Goal: Information Seeking & Learning: Learn about a topic

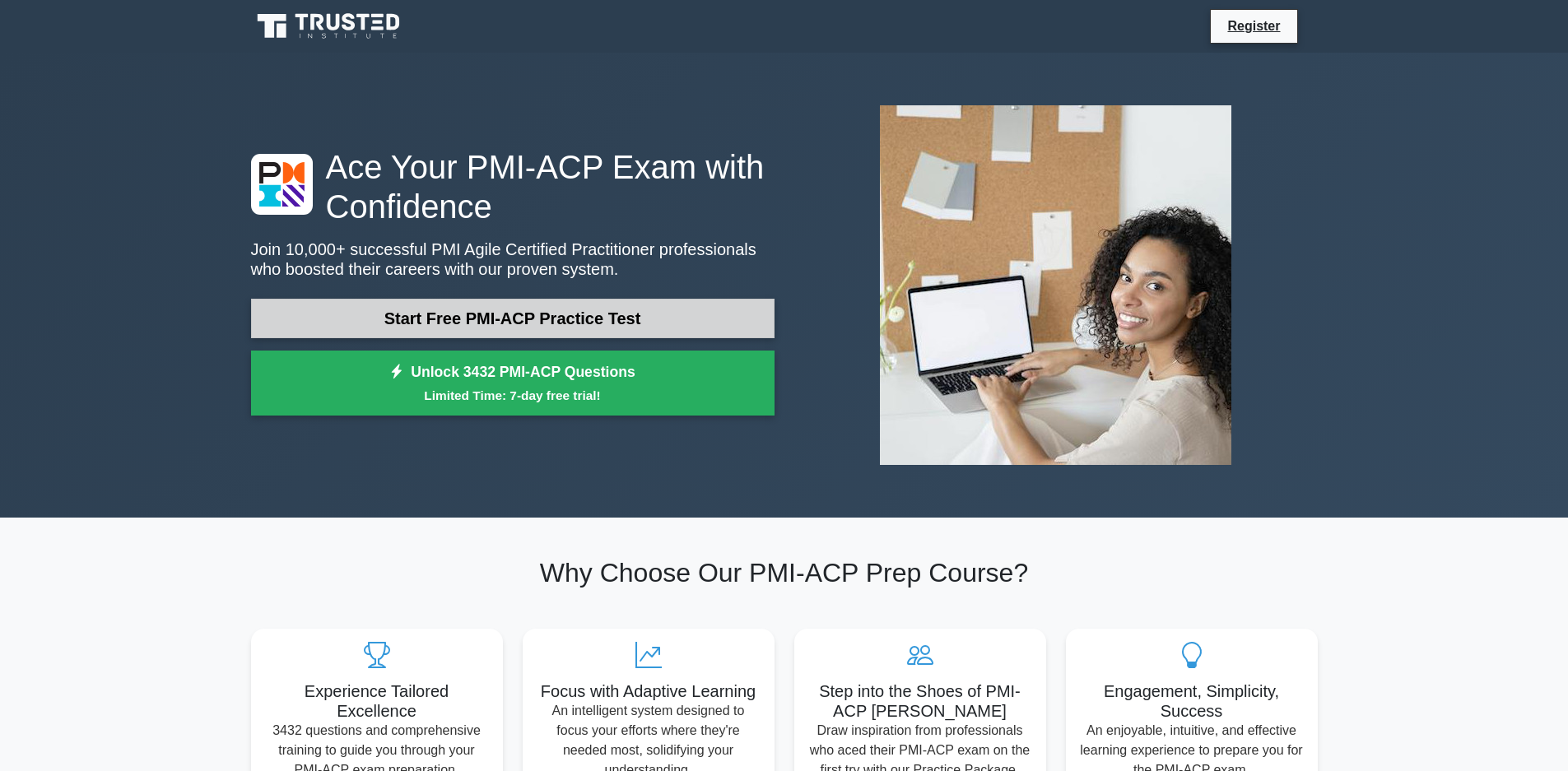
click at [587, 315] on link "Start Free PMI-ACP Practice Test" at bounding box center [512, 319] width 524 height 40
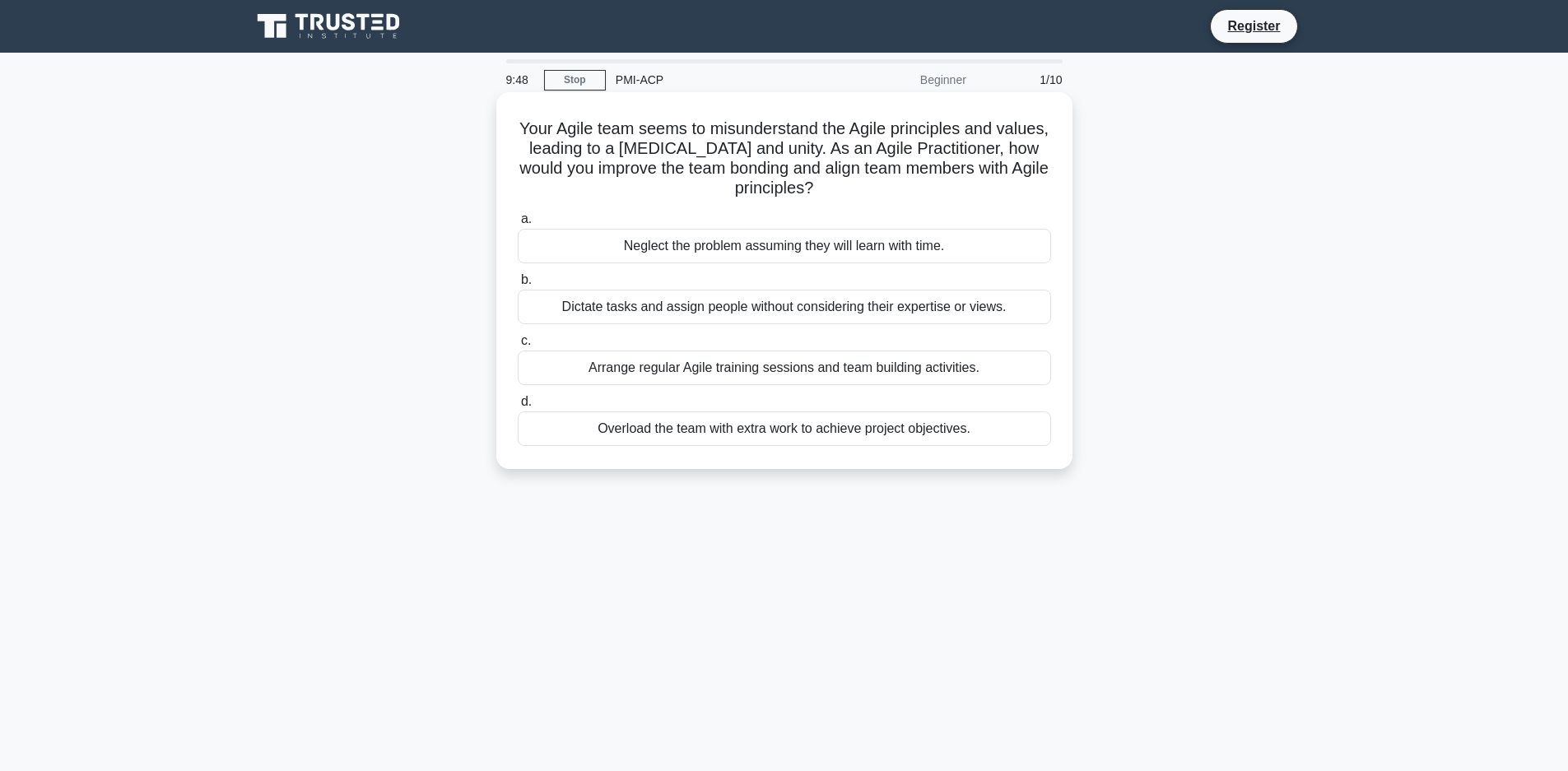
click at [707, 364] on div "Arrange regular Agile training sessions and team building activities." at bounding box center [784, 368] width 534 height 34
click at [518, 347] on input "c. Arrange regular Agile training sessions and team building activities." at bounding box center [518, 341] width 0 height 11
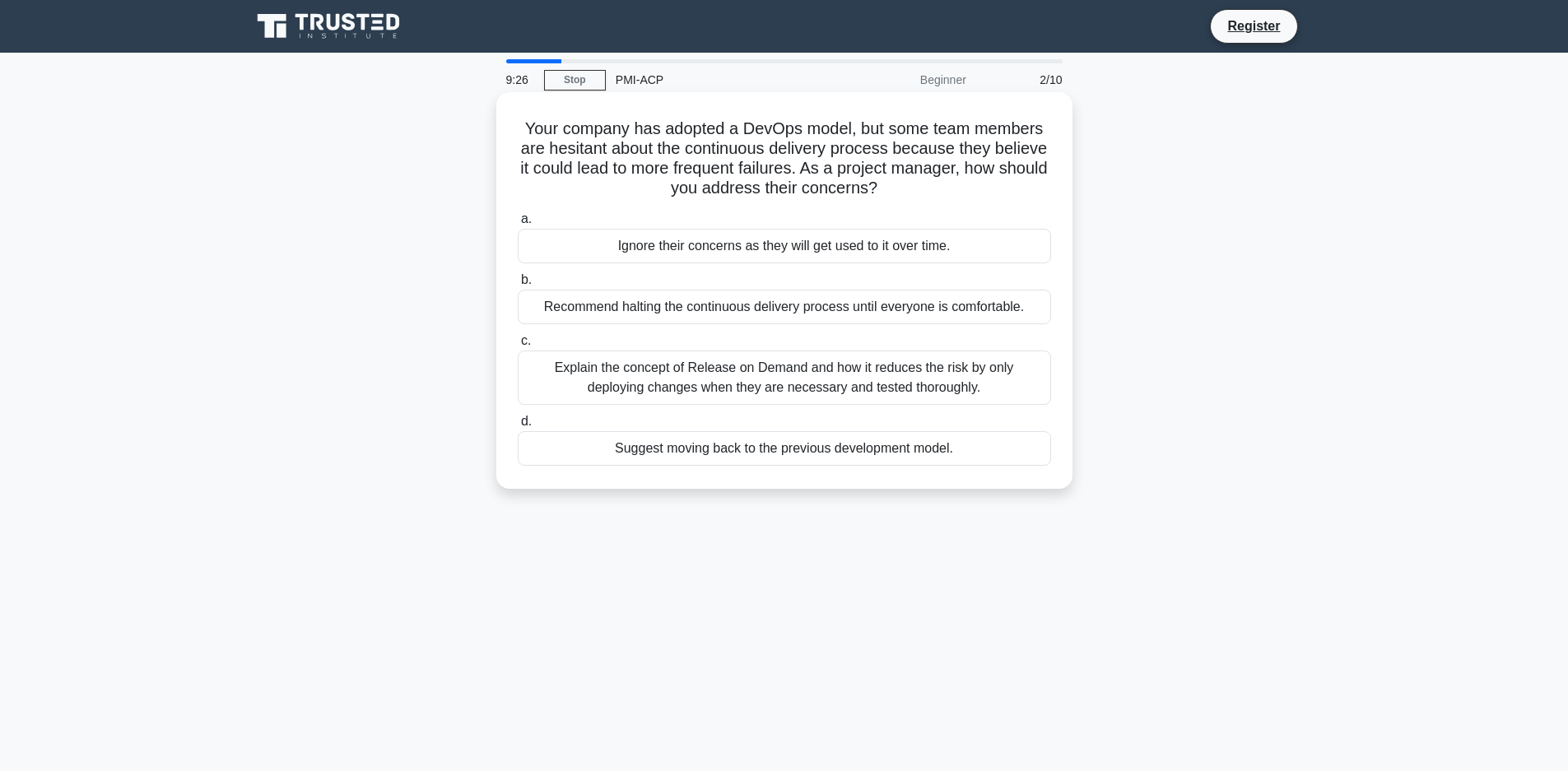
click at [704, 382] on div "Explain the concept of Release on Demand and how it reduces the risk by only de…" at bounding box center [784, 377] width 534 height 54
click at [518, 347] on input "c. Explain the concept of Release on Demand and how it reduces the risk by only…" at bounding box center [518, 341] width 0 height 11
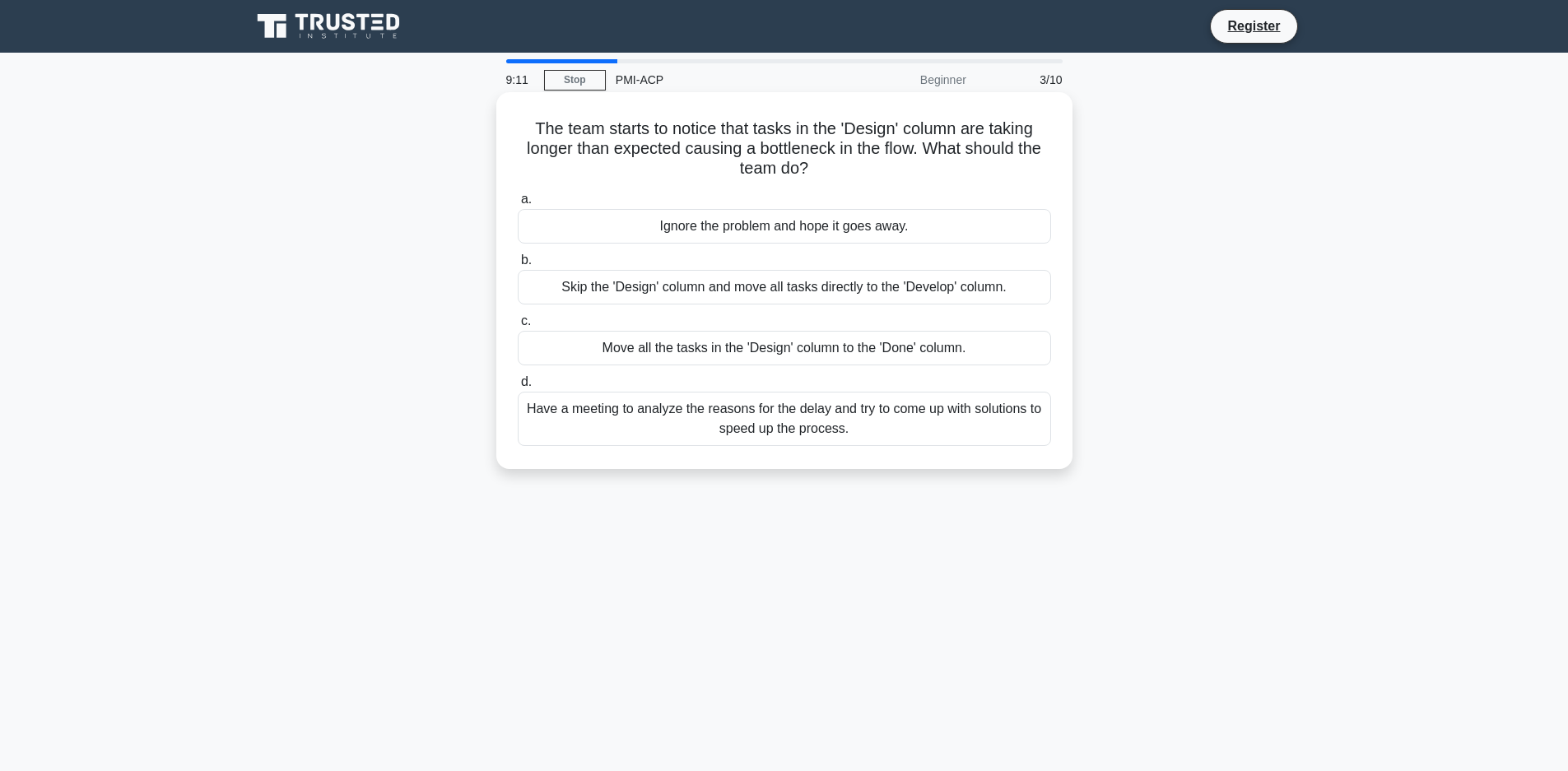
click at [719, 423] on div "Have a meeting to analyze the reasons for the delay and try to come up with sol…" at bounding box center [784, 419] width 534 height 54
click at [518, 387] on input "d. Have a meeting to analyze the reasons for the delay and try to come up with …" at bounding box center [518, 383] width 0 height 11
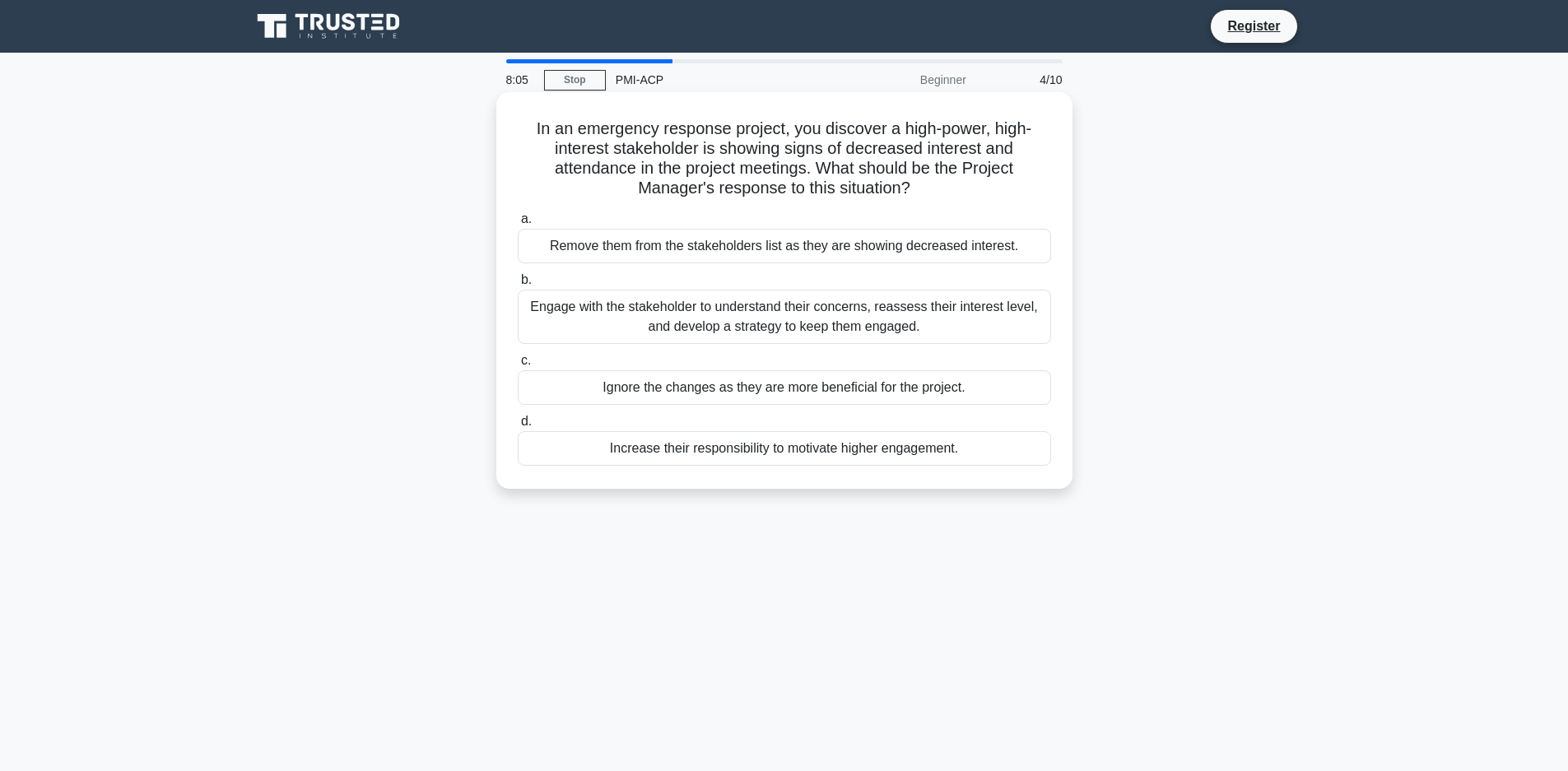
click at [725, 319] on div "Engage with the stakeholder to understand their concerns, reassess their intere…" at bounding box center [784, 316] width 534 height 54
click at [518, 286] on input "b. Engage with the stakeholder to understand their concerns, reassess their int…" at bounding box center [518, 280] width 0 height 11
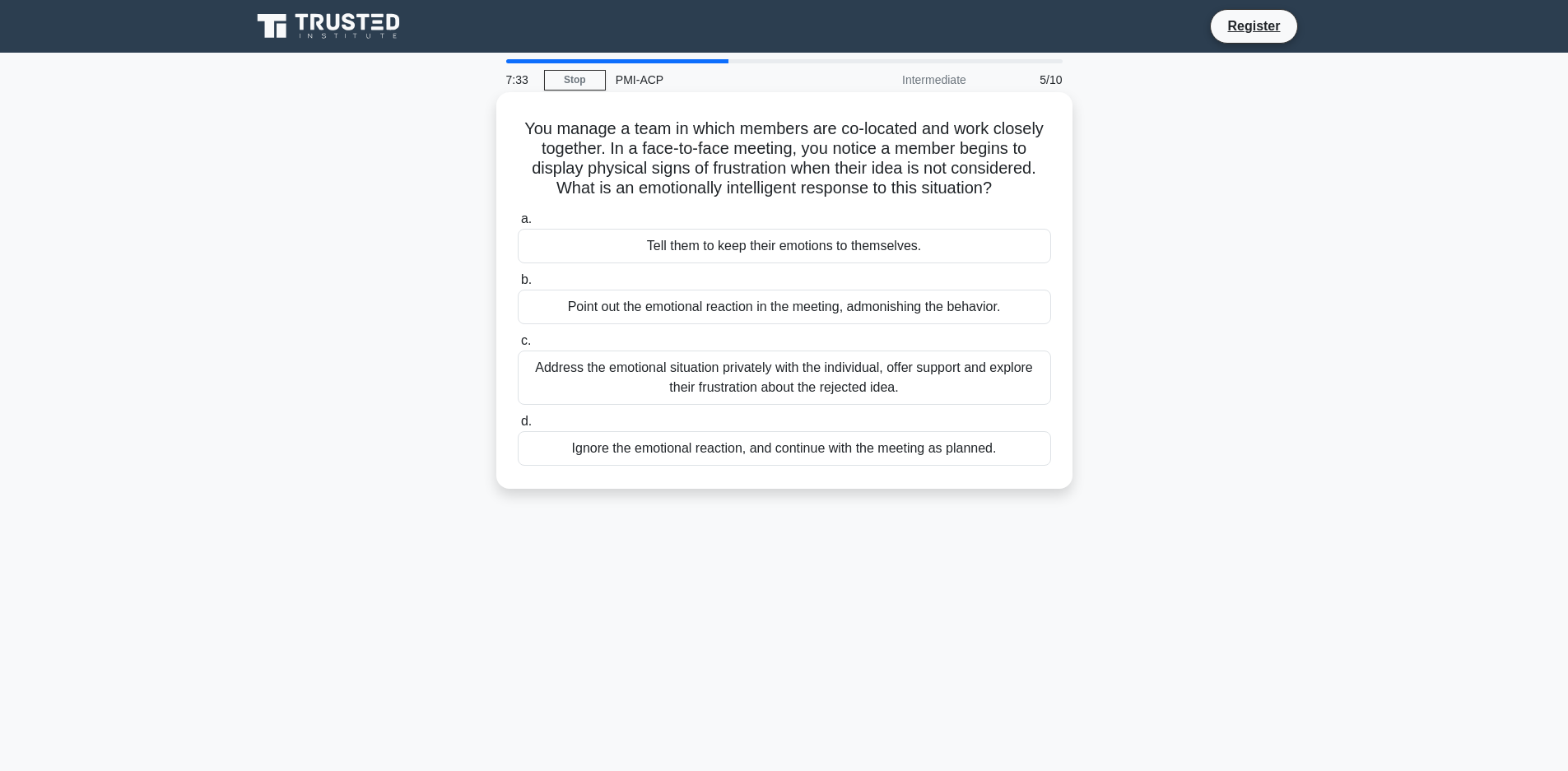
click at [774, 376] on div "Address the emotional situation privately with the individual, offer support an…" at bounding box center [784, 377] width 534 height 54
click at [518, 347] on input "c. Address the emotional situation privately with the individual, offer support…" at bounding box center [518, 341] width 0 height 11
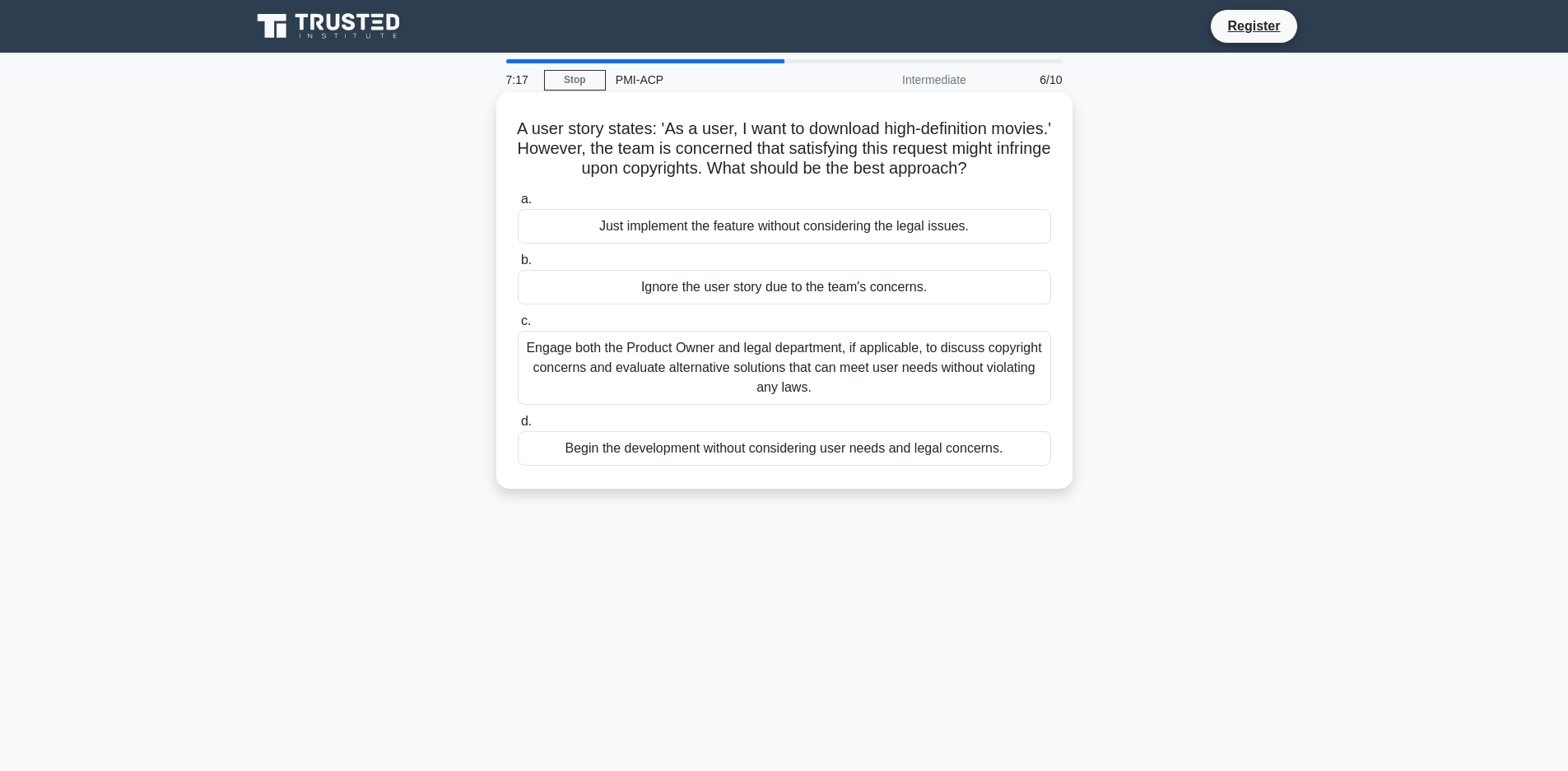
click at [752, 360] on div "Engage both the Product Owner and legal department, if applicable, to discuss c…" at bounding box center [784, 368] width 534 height 74
click at [518, 327] on input "c. Engage both the Product Owner and legal department, if applicable, to discus…" at bounding box center [518, 322] width 0 height 11
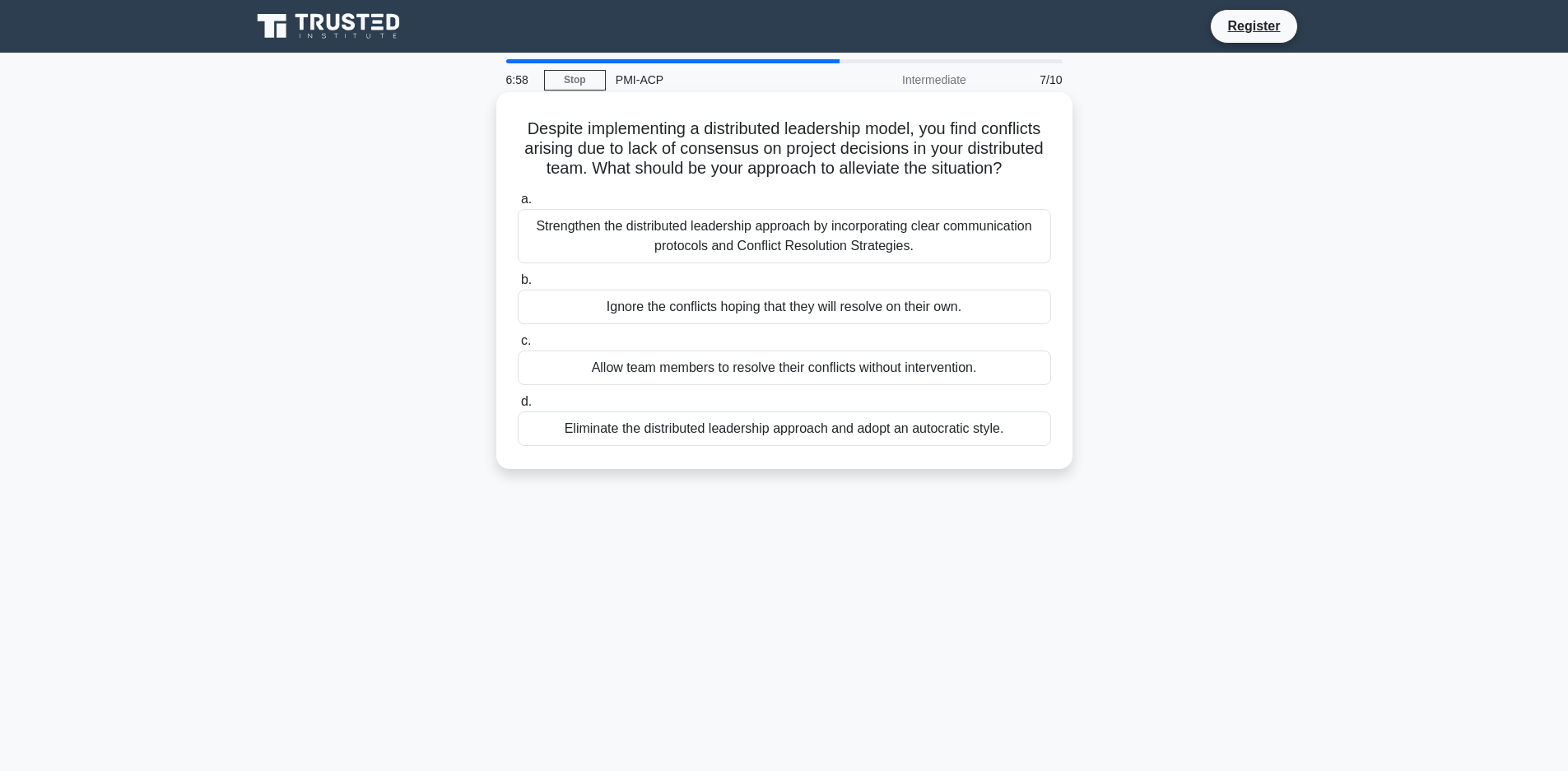
click at [737, 244] on div "Strengthen the distributed leadership approach by incorporating clear communica…" at bounding box center [784, 236] width 534 height 54
click at [518, 205] on input "a. Strengthen the distributed leadership approach by incorporating clear commun…" at bounding box center [518, 199] width 0 height 11
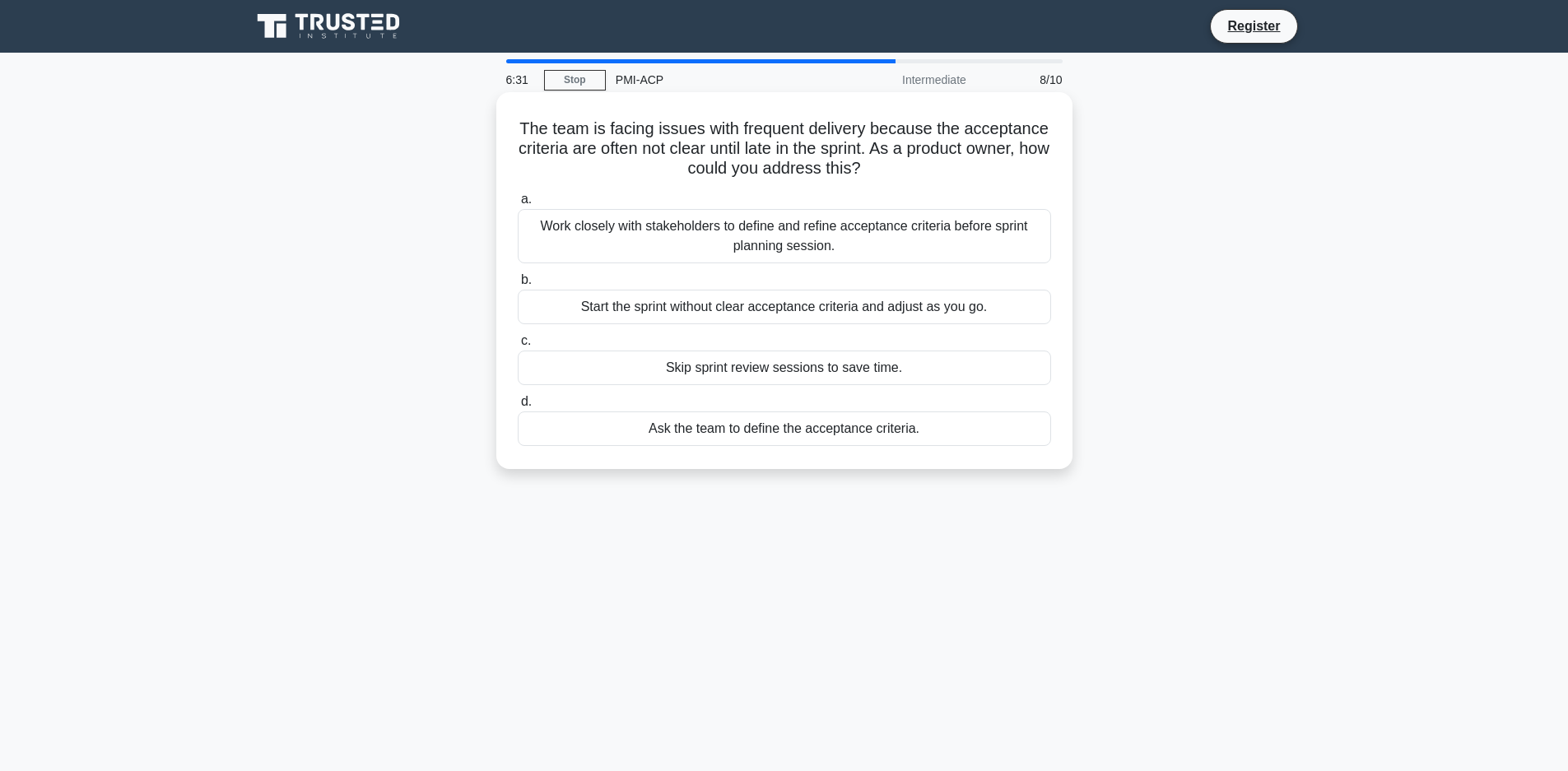
click at [730, 242] on div "Work closely with stakeholders to define and refine acceptance criteria before …" at bounding box center [784, 236] width 534 height 54
click at [518, 205] on input "a. Work closely with stakeholders to define and refine acceptance criteria befo…" at bounding box center [518, 199] width 0 height 11
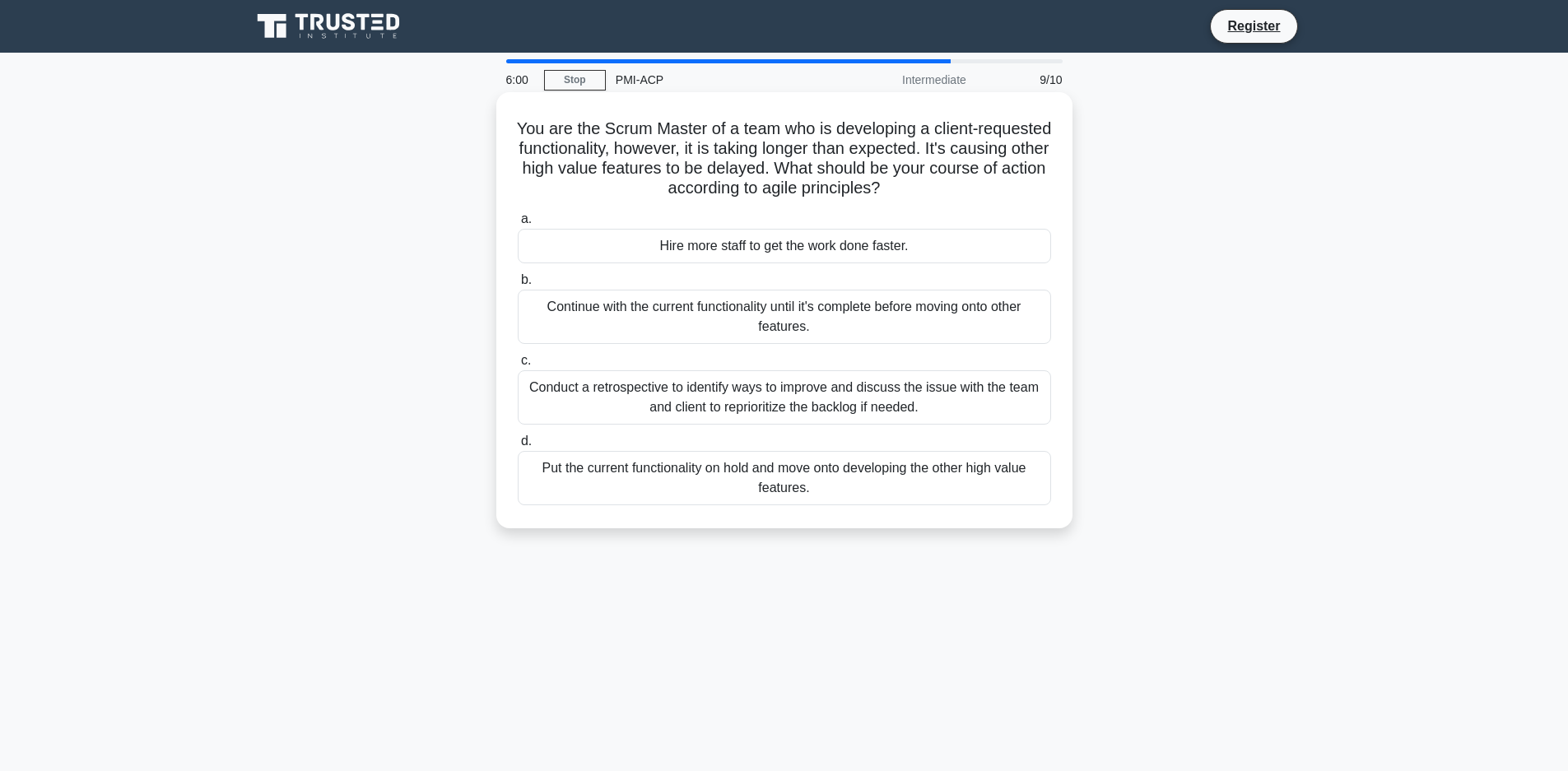
click at [769, 403] on div "Conduct a retrospective to identify ways to improve and discuss the issue with …" at bounding box center [784, 397] width 534 height 54
click at [518, 367] on input "c. Conduct a retrospective to identify ways to improve and discuss the issue wi…" at bounding box center [518, 361] width 0 height 11
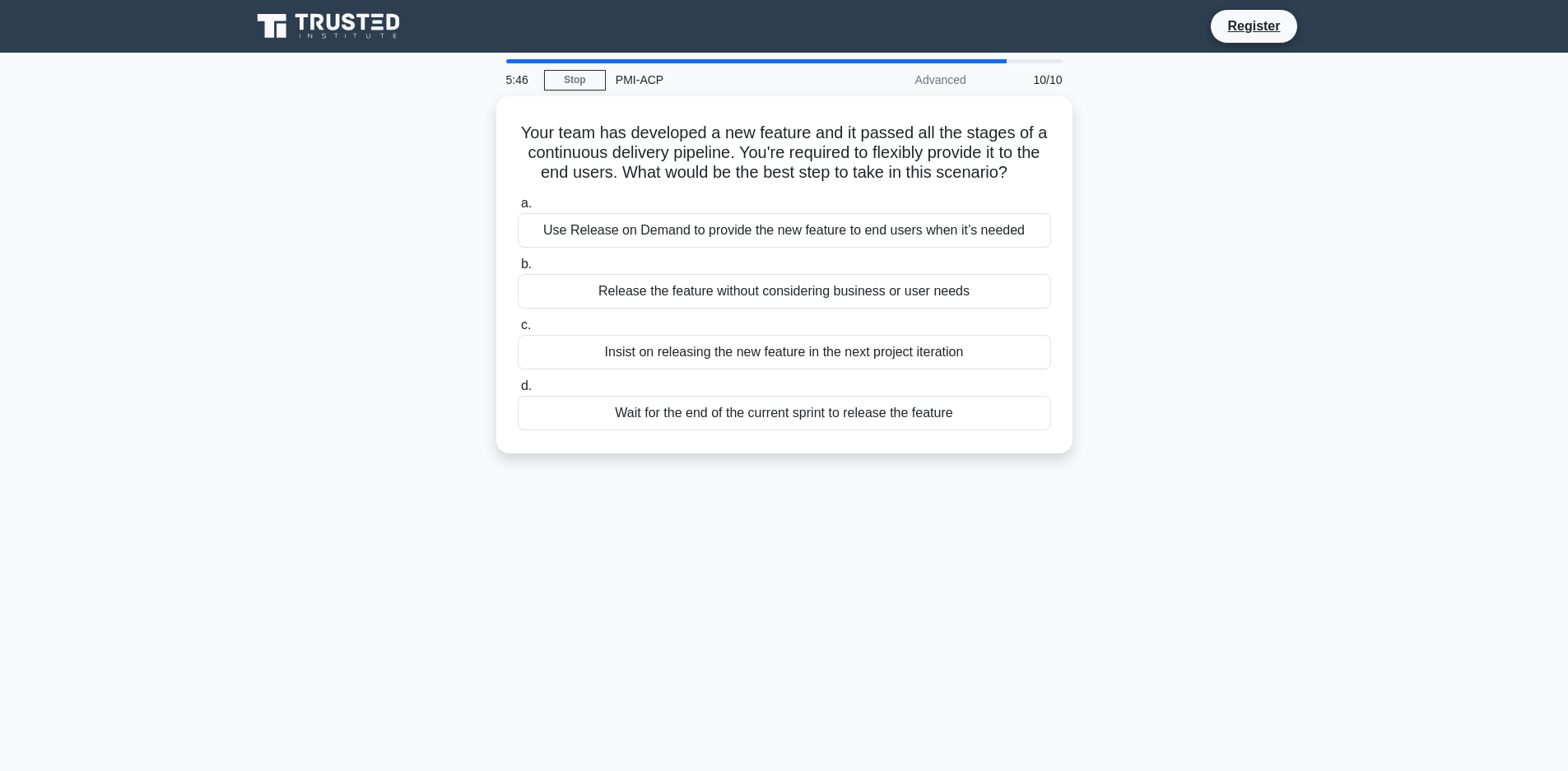
drag, startPoint x: 775, startPoint y: 183, endPoint x: 1130, endPoint y: 261, distance: 363.5
click at [1130, 261] on div "Your team has developed a new feature and it passed all the stages of a continu…" at bounding box center [784, 285] width 1086 height 377
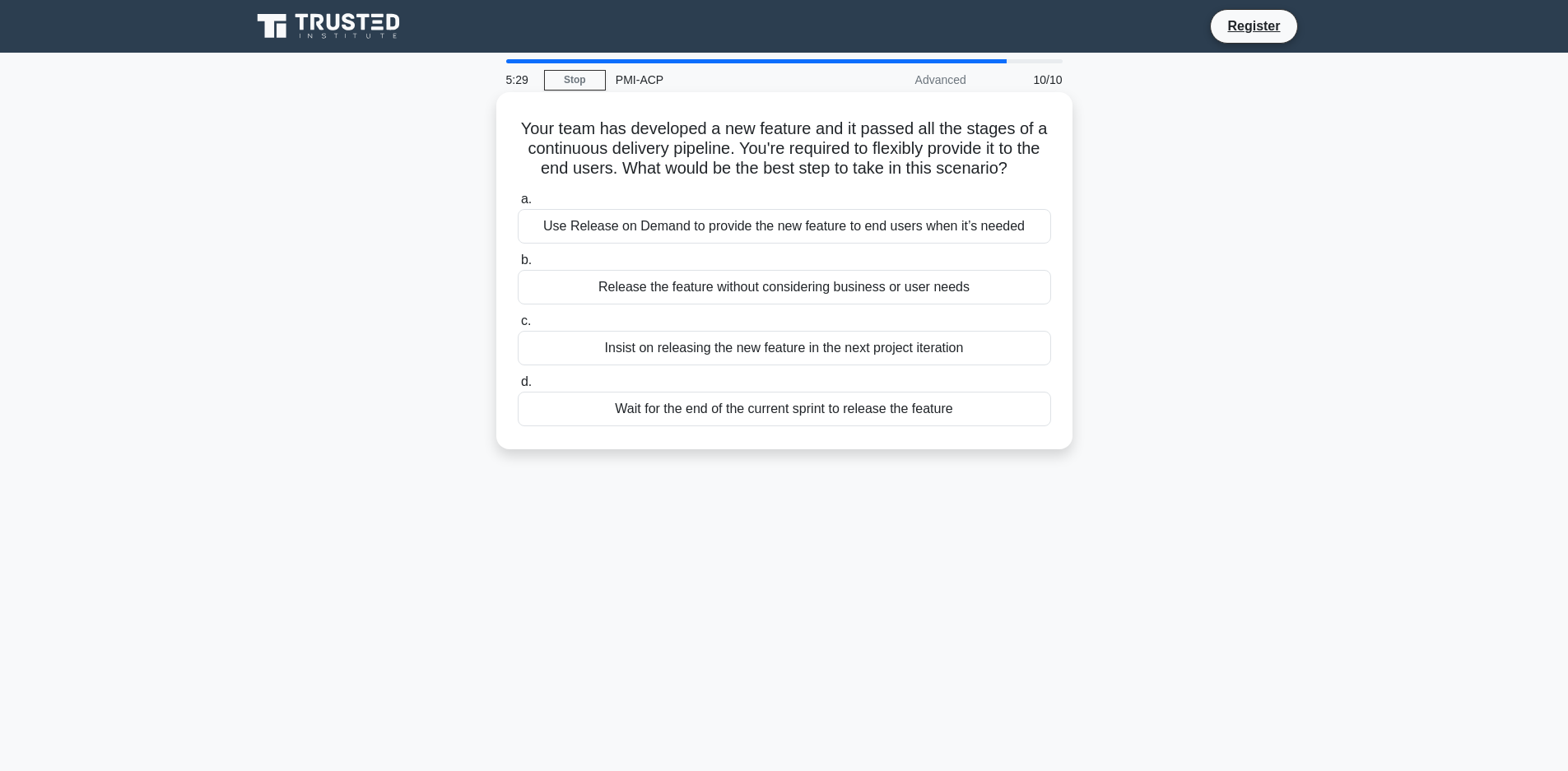
click at [807, 220] on div "Use Release on Demand to provide the new feature to end users when it’s needed" at bounding box center [784, 226] width 534 height 34
click at [518, 205] on input "a. Use Release on Demand to provide the new feature to end users when it’s need…" at bounding box center [518, 199] width 0 height 11
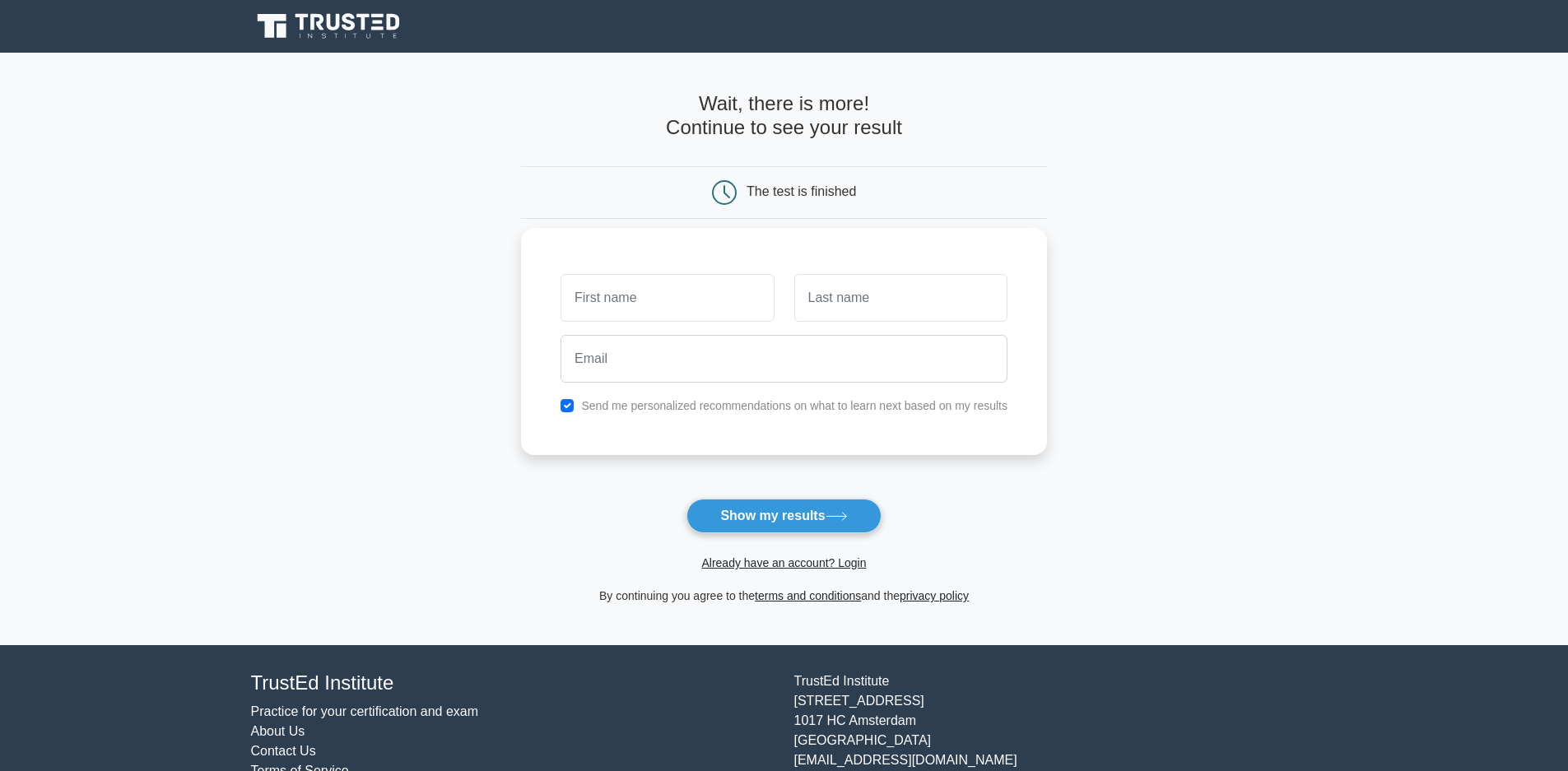
click at [632, 303] on input "text" at bounding box center [667, 297] width 213 height 48
type input "[PERSON_NAME]"
type input "Zink"
type input "pzink999@gmail.com"
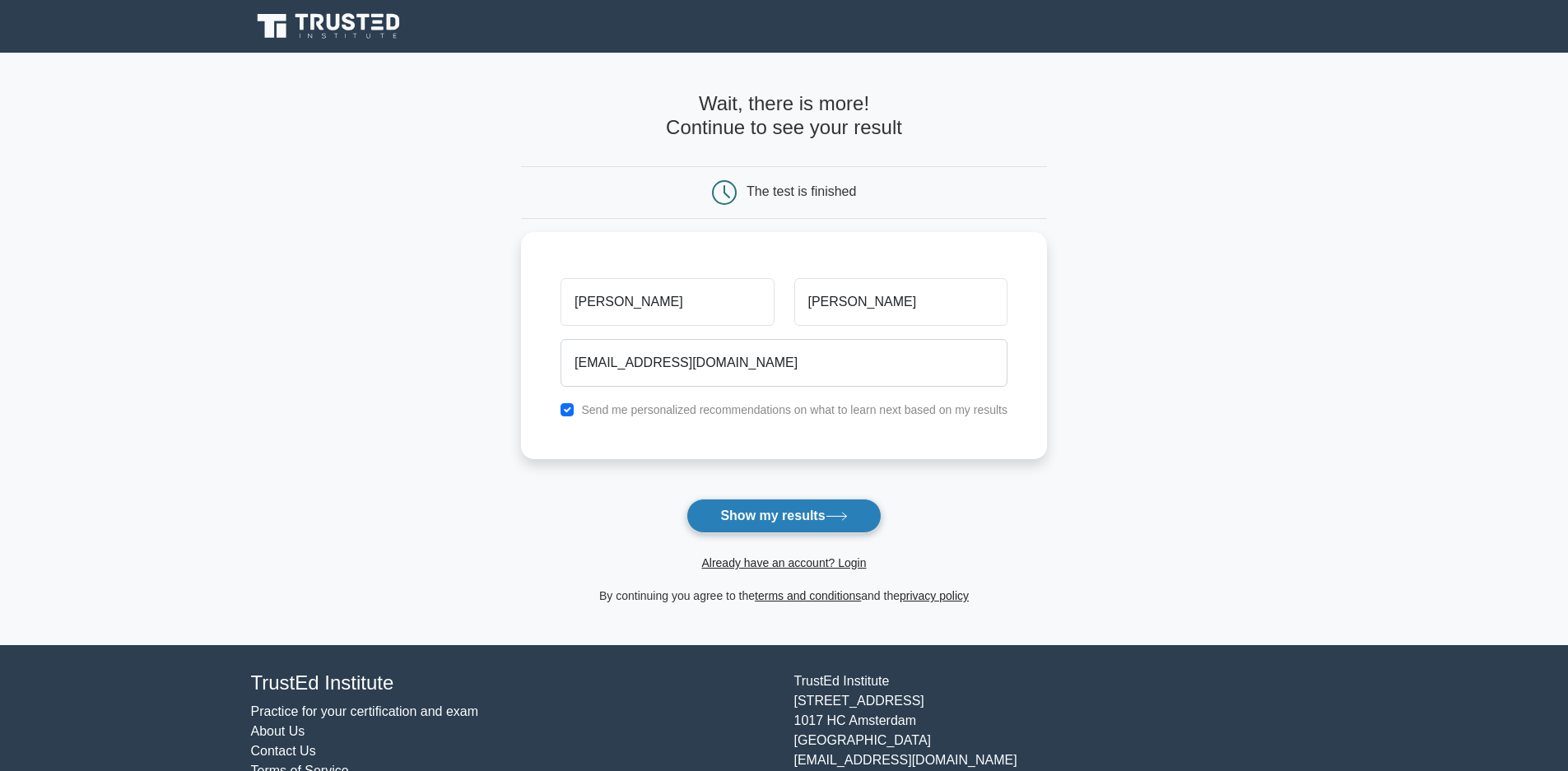
click at [751, 519] on button "Show my results" at bounding box center [784, 516] width 194 height 34
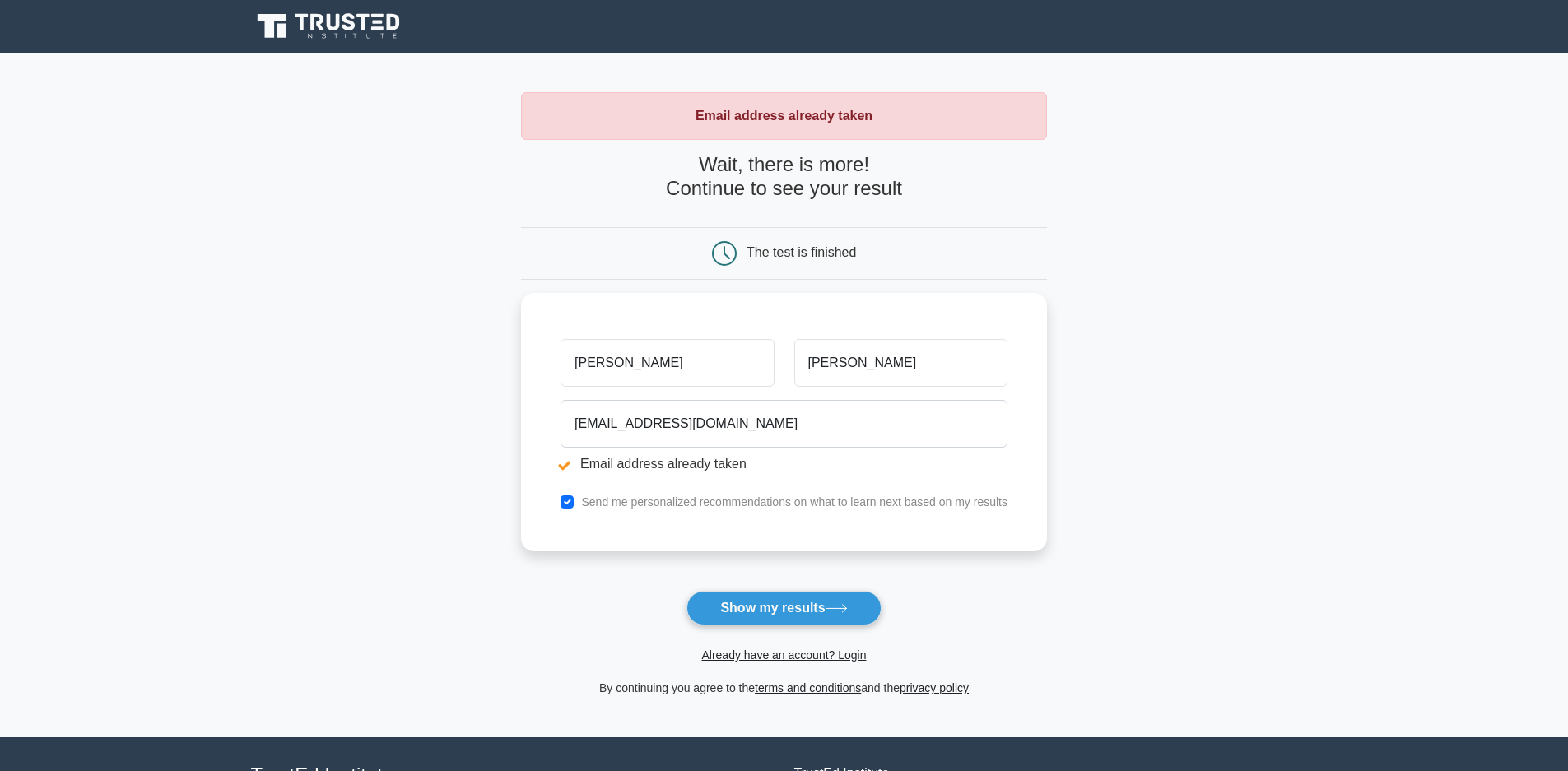
drag, startPoint x: 0, startPoint y: 0, endPoint x: 1074, endPoint y: 376, distance: 1137.9
click at [1074, 376] on main "Email address already taken Wait, there is more! Continue to see your result Th…" at bounding box center [784, 395] width 1568 height 685
click at [792, 650] on link "Already have an account? Login" at bounding box center [783, 655] width 164 height 13
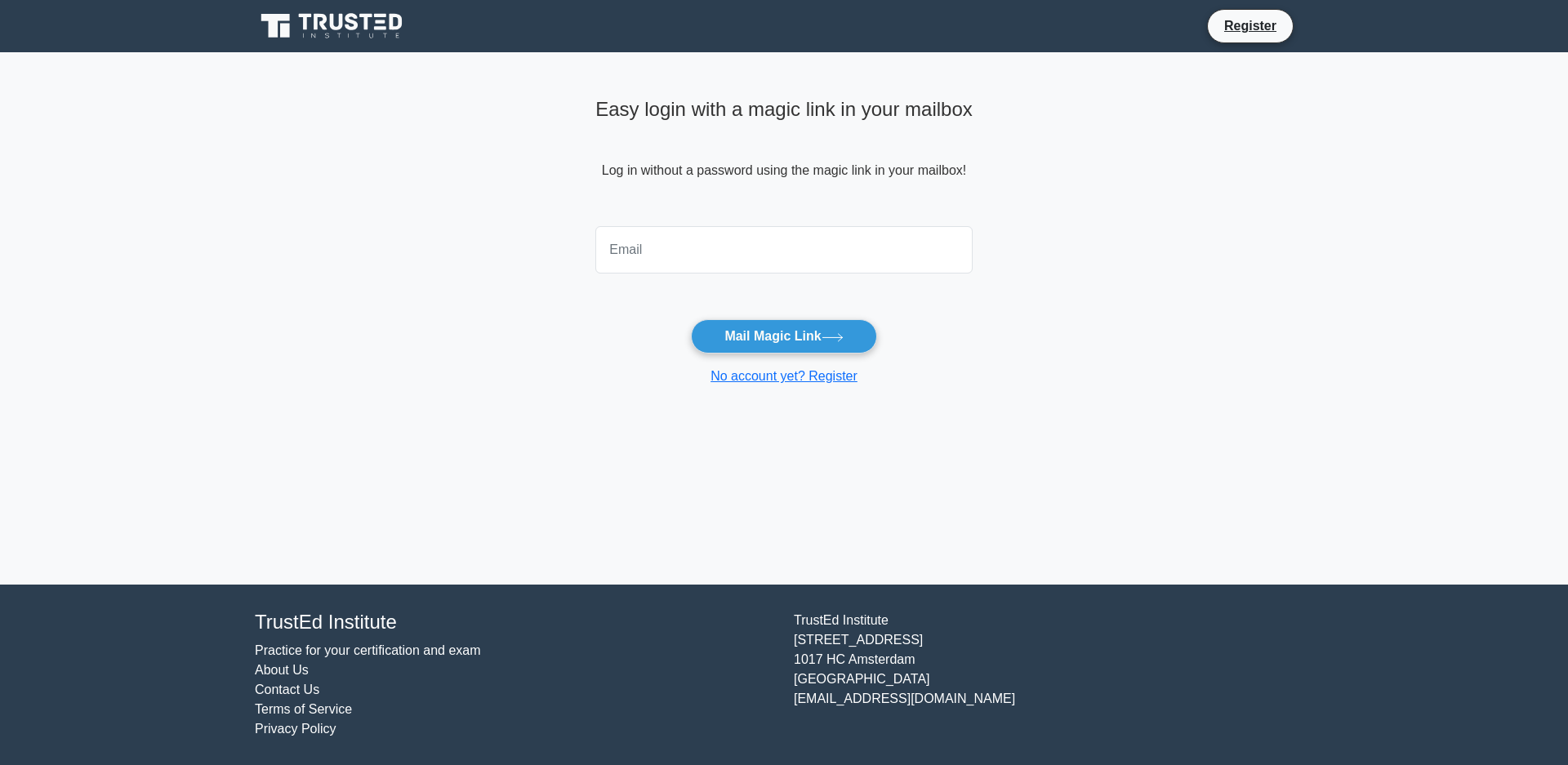
click at [671, 247] on input "email" at bounding box center [784, 250] width 377 height 47
type input "pzink999@gmail.com"
click at [743, 327] on button "Mail Magic Link" at bounding box center [784, 336] width 185 height 34
